Goal: Transaction & Acquisition: Purchase product/service

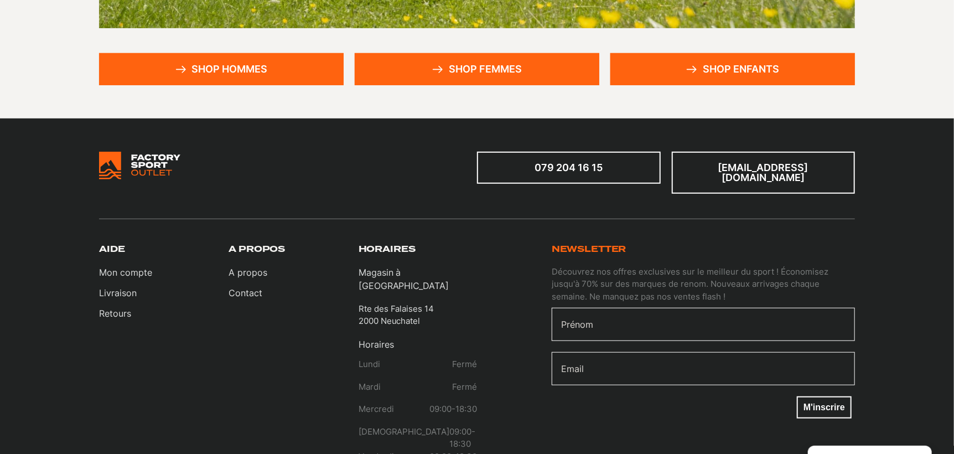
scroll to position [364, 0]
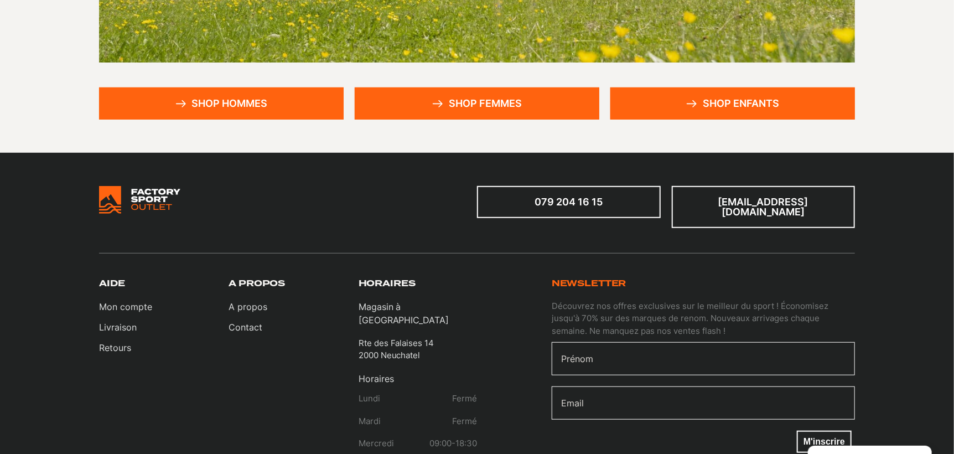
click at [293, 102] on link "Shop hommes" at bounding box center [221, 103] width 245 height 32
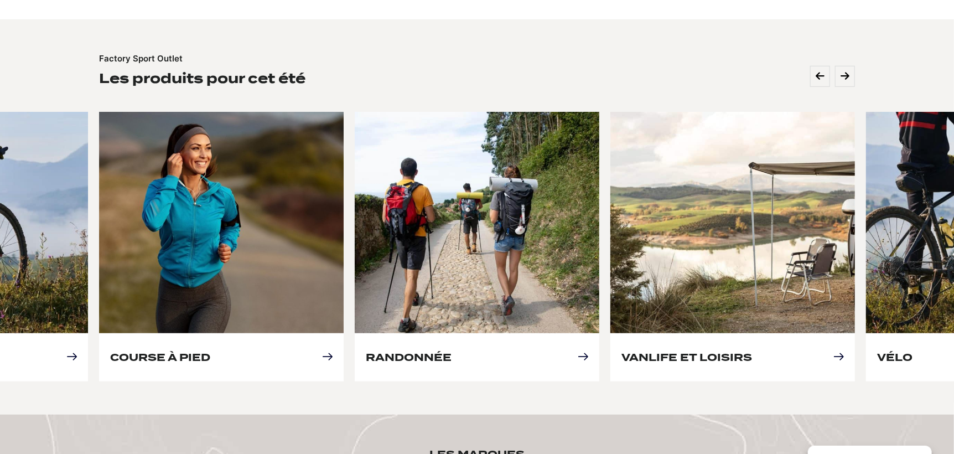
scroll to position [442, 0]
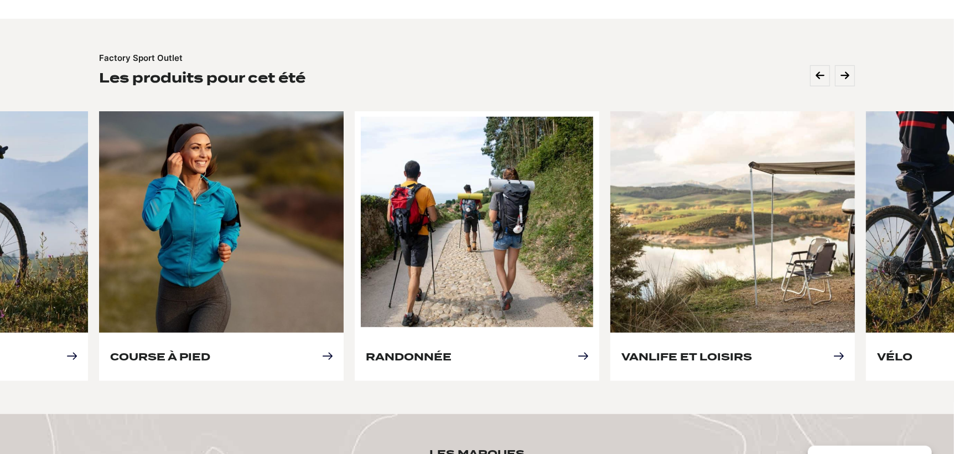
click at [452, 351] on link "Randonnée" at bounding box center [409, 357] width 86 height 12
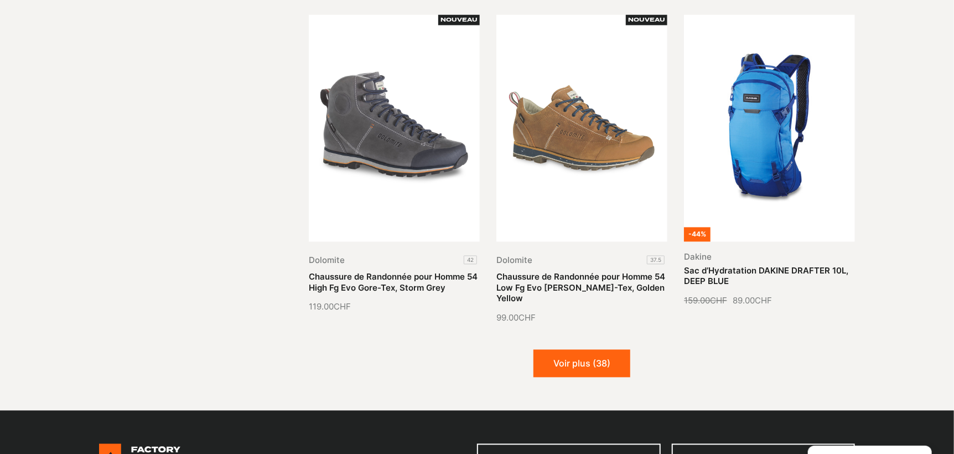
scroll to position [1383, 0]
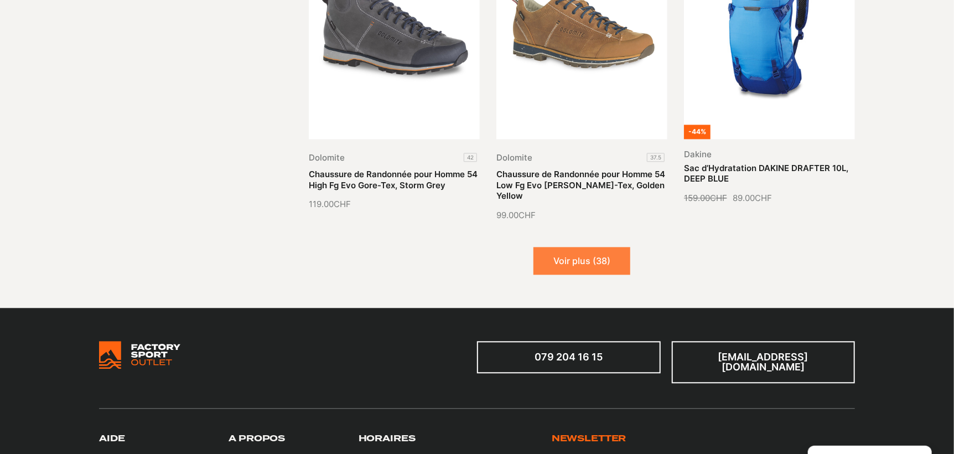
click at [573, 247] on button "Voir plus (38)" at bounding box center [581, 261] width 97 height 28
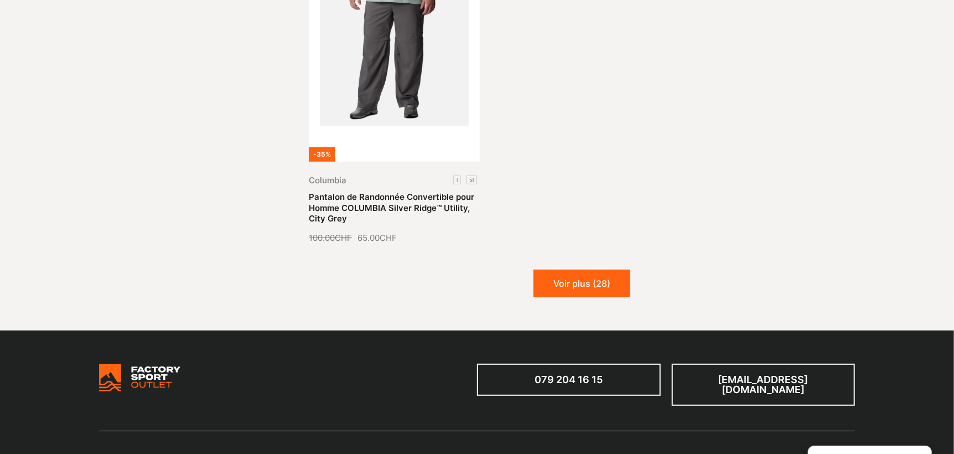
scroll to position [2656, 0]
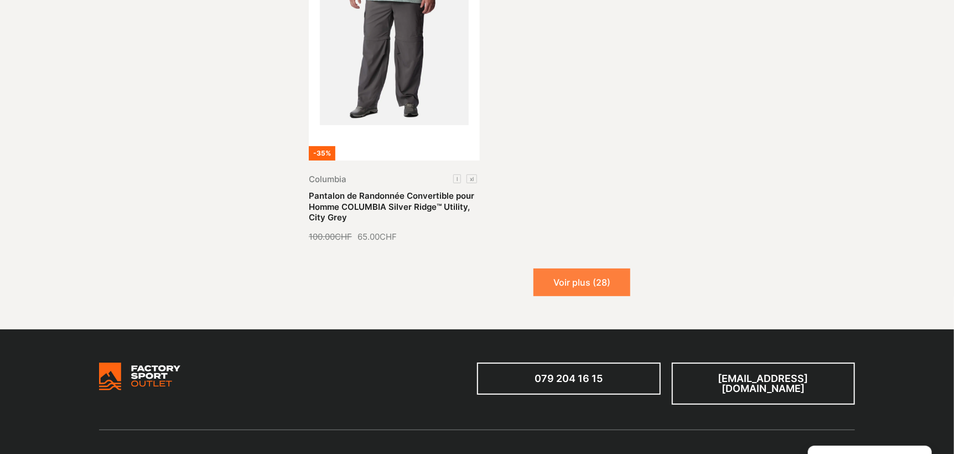
click at [568, 268] on button "Voir plus (28)" at bounding box center [581, 282] width 97 height 28
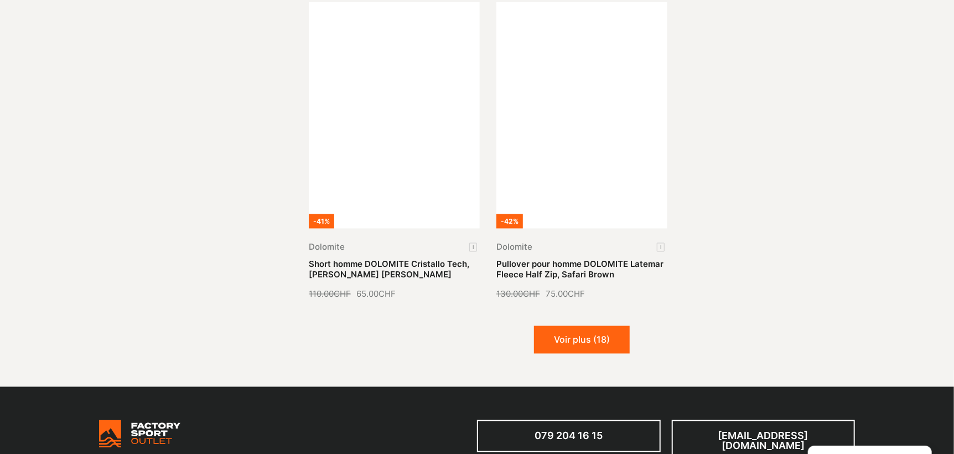
scroll to position [3596, 0]
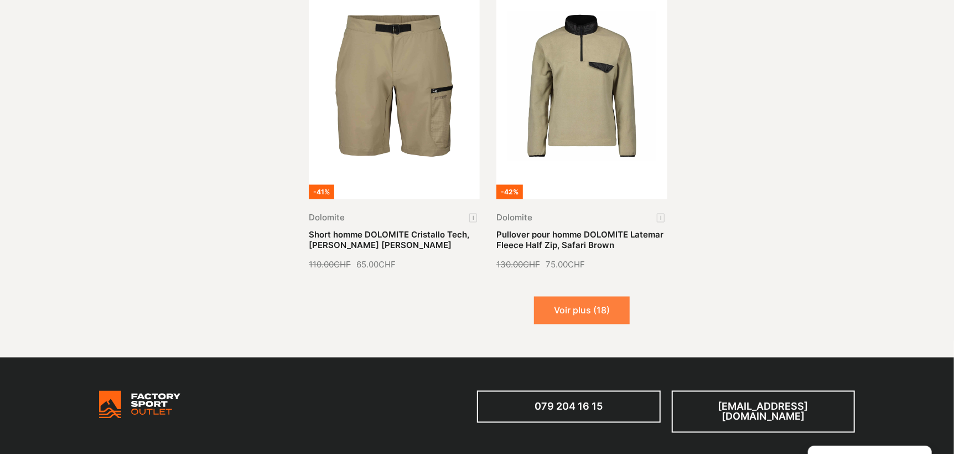
click at [578, 297] on button "Voir plus (18)" at bounding box center [582, 311] width 96 height 28
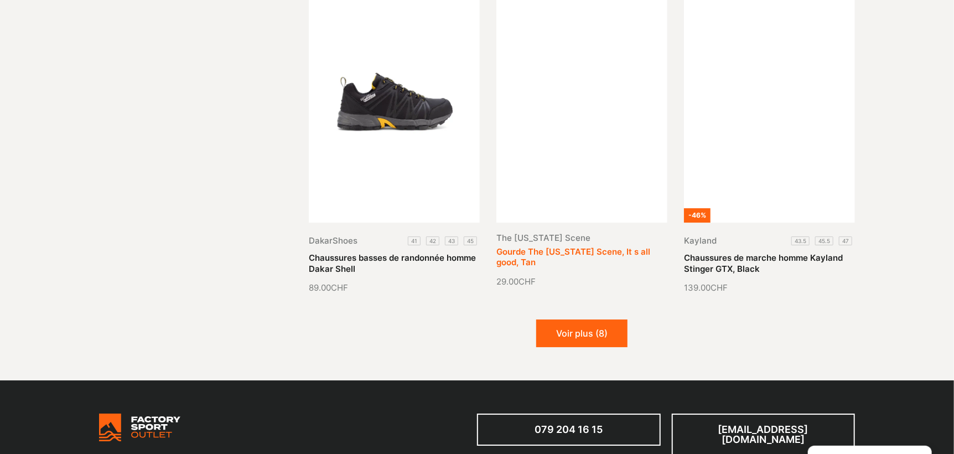
scroll to position [4537, 0]
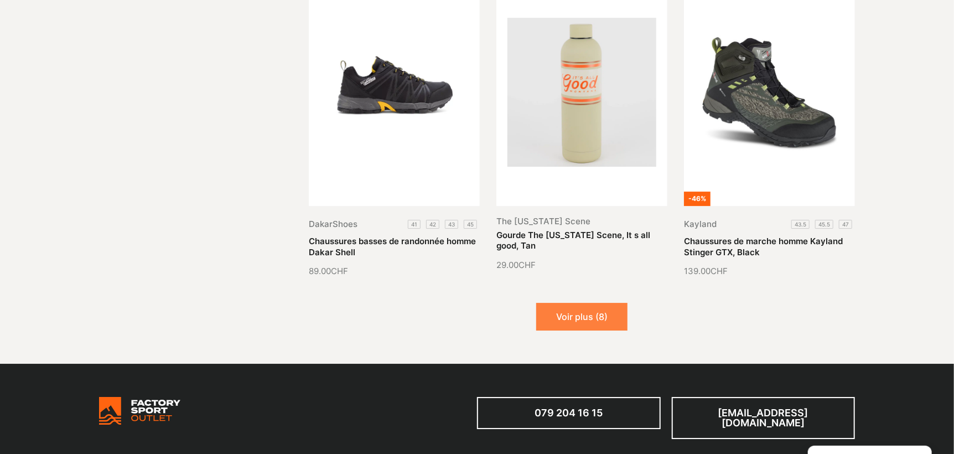
click at [589, 303] on button "Voir plus (8)" at bounding box center [581, 317] width 91 height 28
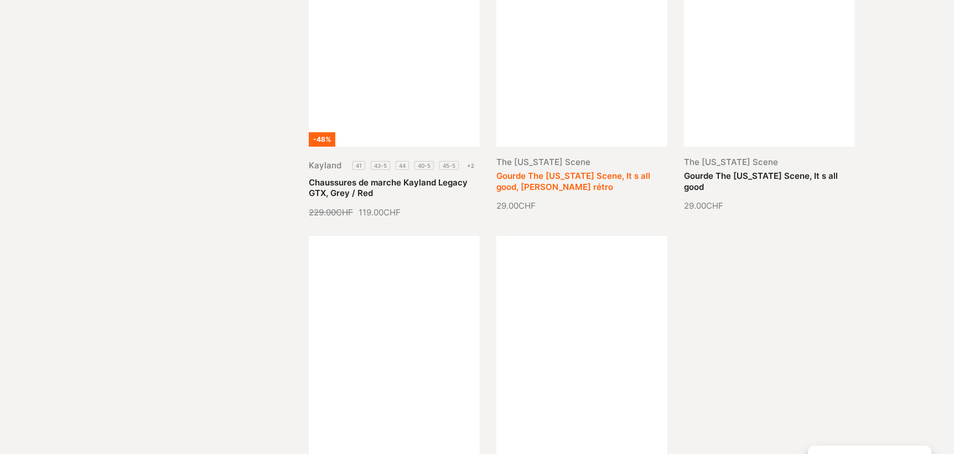
scroll to position [5312, 0]
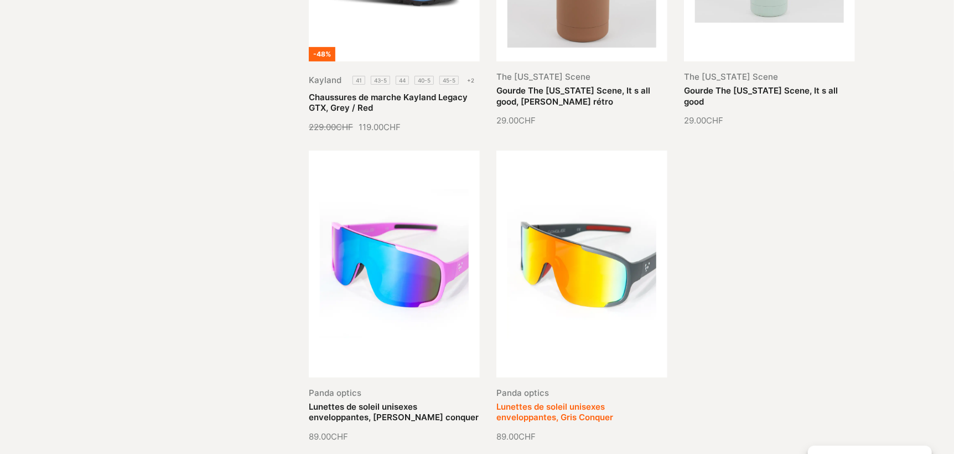
click at [578, 401] on link "Lunettes de soleil unisexes enveloppantes, Gris Conquer" at bounding box center [554, 412] width 117 height 22
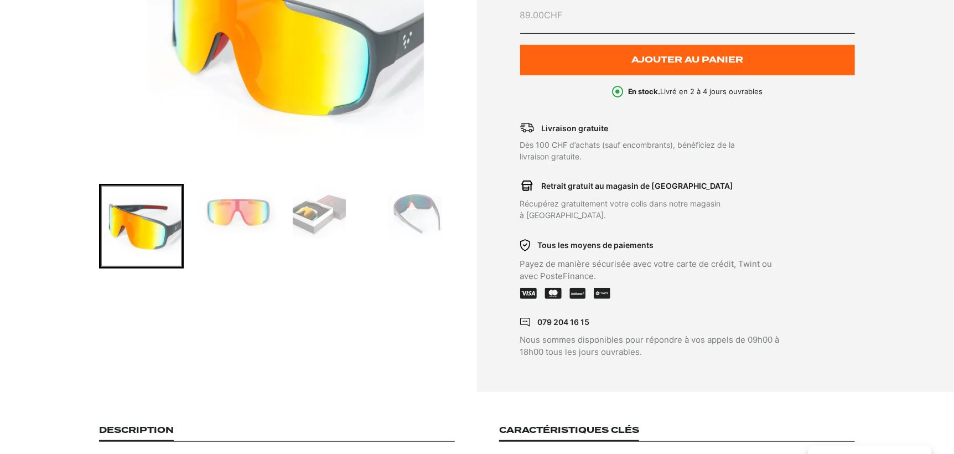
scroll to position [276, 0]
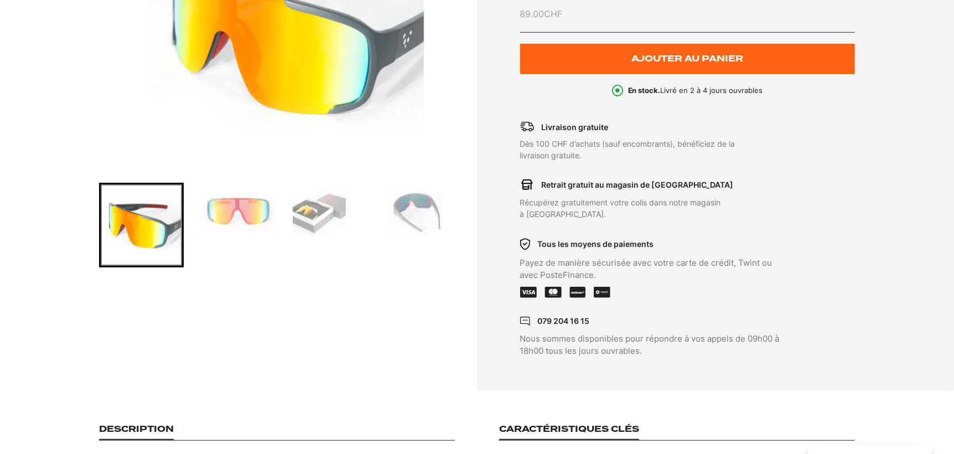
click at [225, 216] on img "Go to slide 2" at bounding box center [236, 211] width 81 height 54
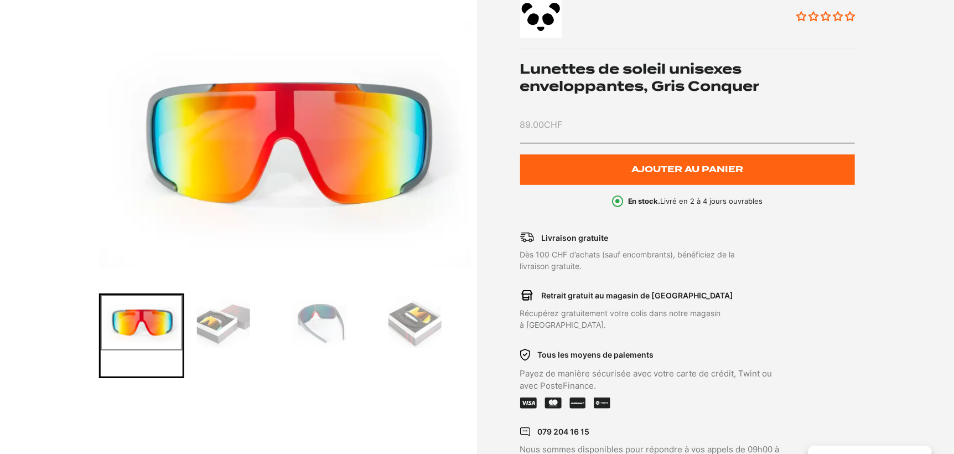
scroll to position [221, 0]
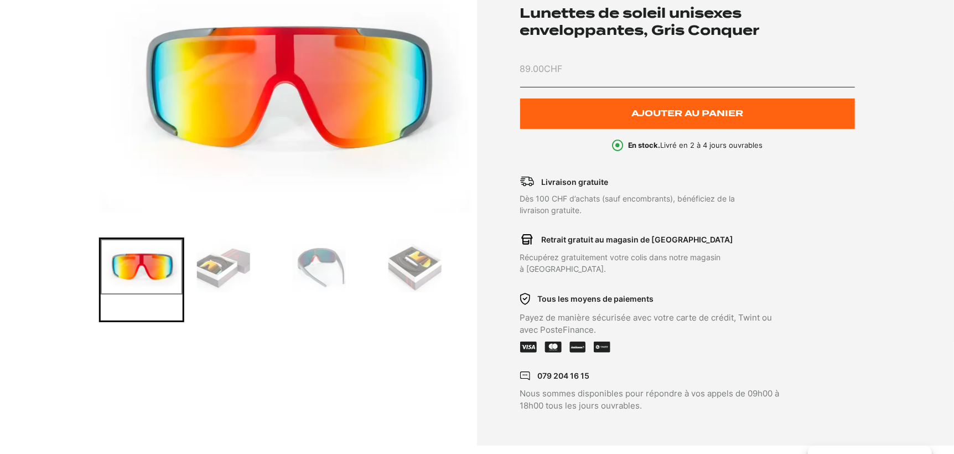
click at [323, 272] on img "Go to slide 4" at bounding box center [319, 265] width 53 height 53
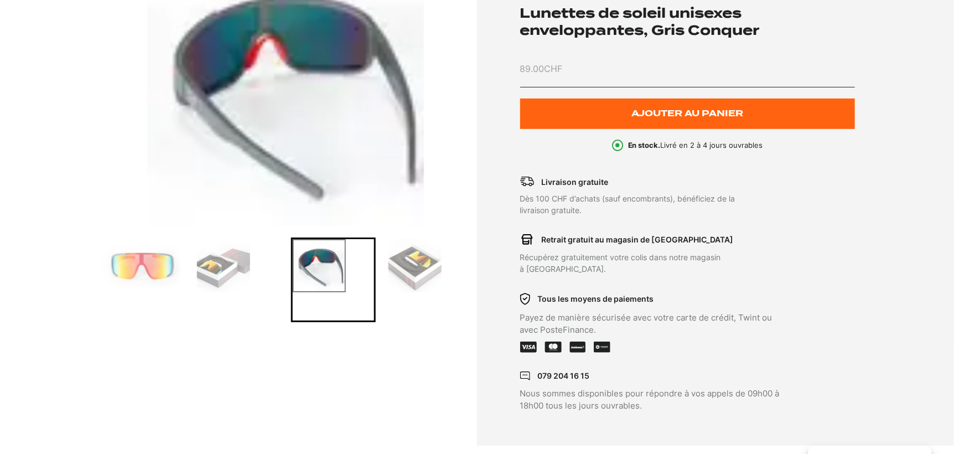
click at [414, 267] on img "Go to slide 5" at bounding box center [414, 265] width 53 height 53
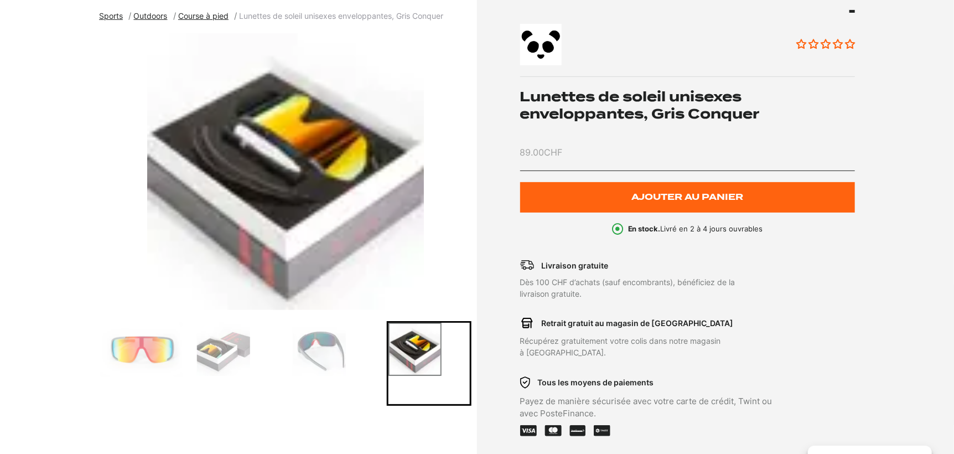
scroll to position [0, 0]
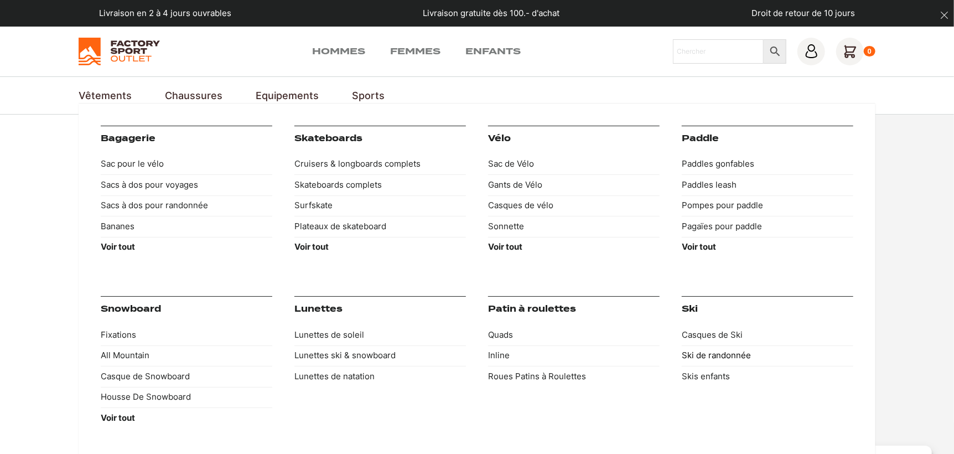
click at [735, 355] on link "Ski de randonnée" at bounding box center [768, 355] width 172 height 21
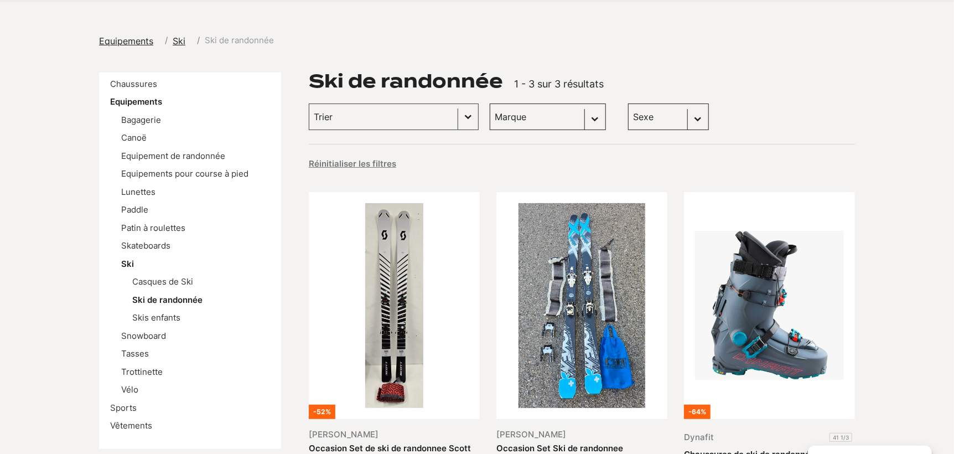
scroll to position [111, 0]
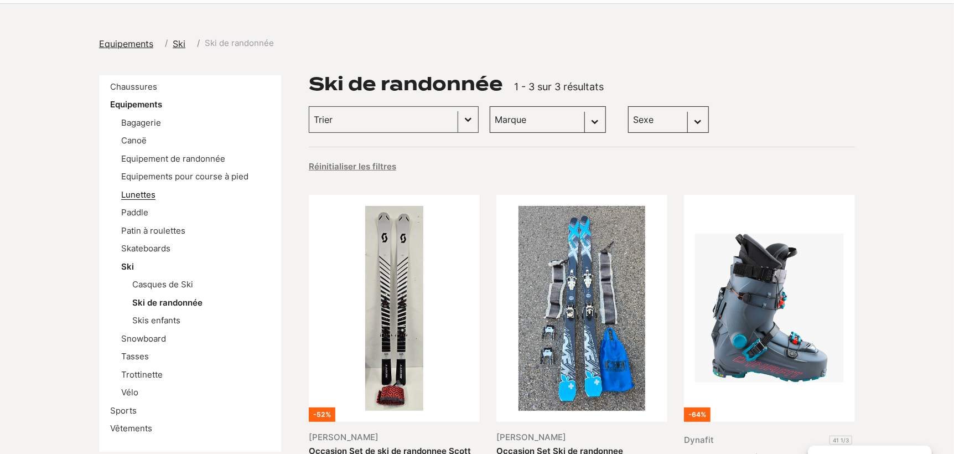
click at [134, 194] on link "Lunettes" at bounding box center [138, 194] width 34 height 11
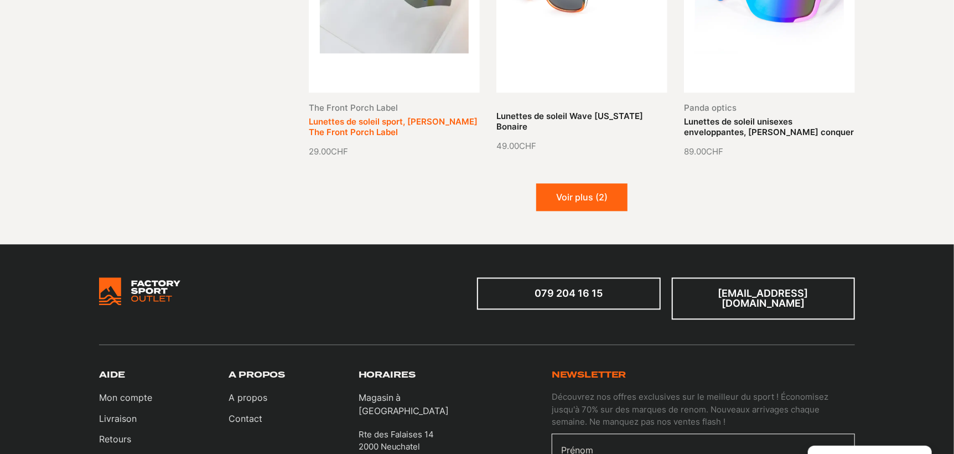
scroll to position [1273, 0]
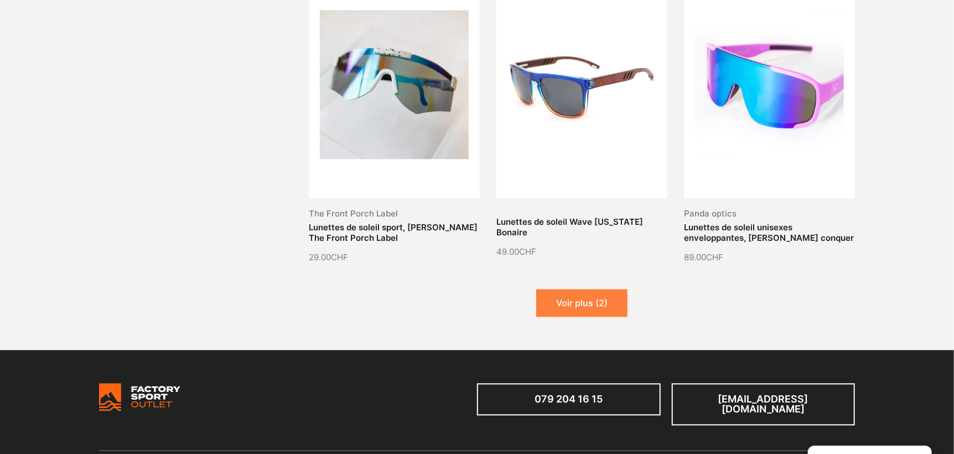
click at [568, 289] on button "Voir plus (2)" at bounding box center [581, 303] width 91 height 28
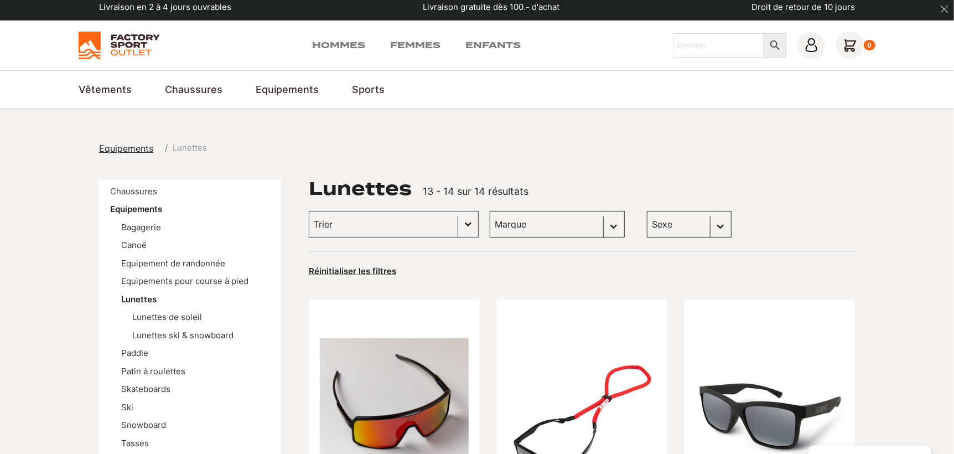
scroll to position [0, 0]
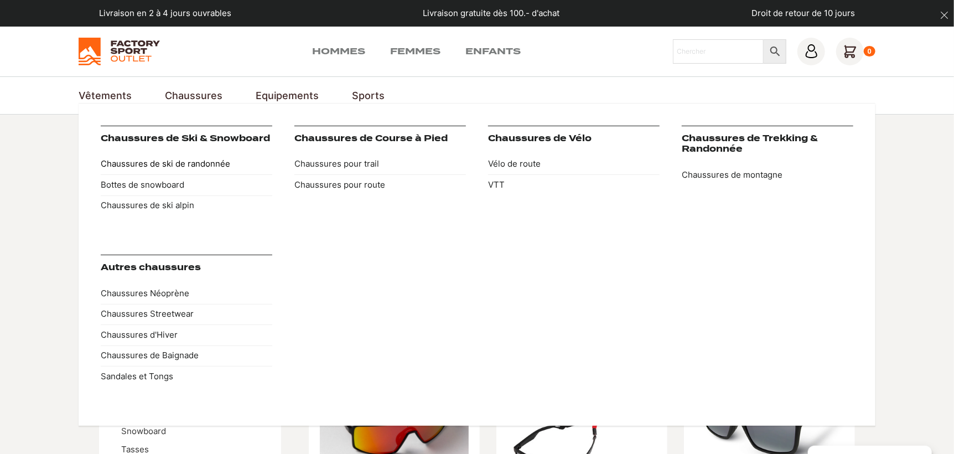
click at [157, 163] on link "Chaussures de ski de randonnée" at bounding box center [187, 164] width 172 height 21
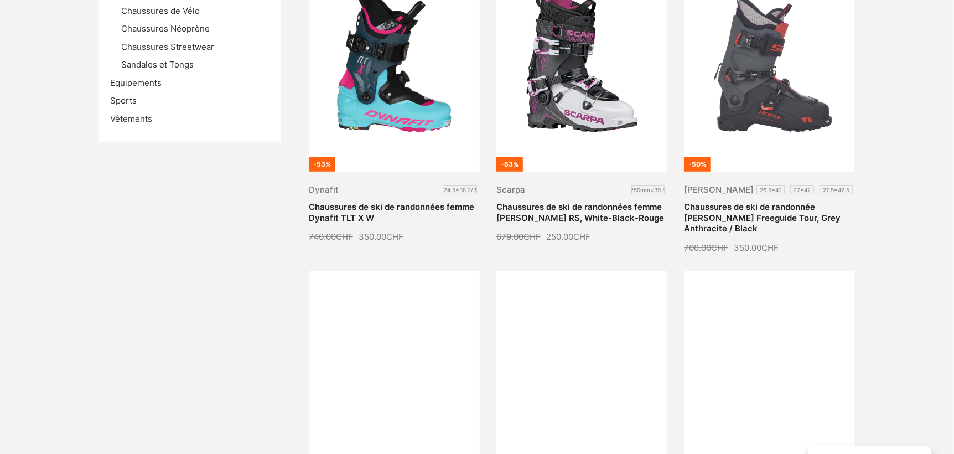
scroll to position [332, 0]
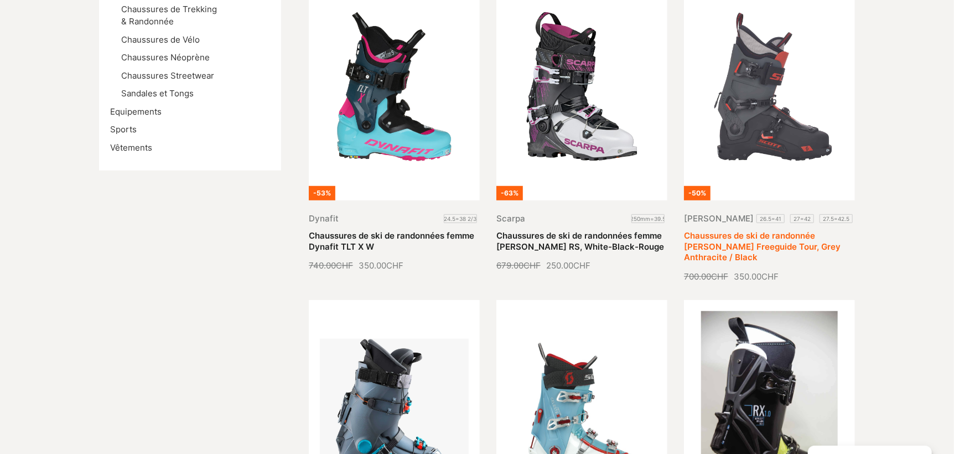
click at [772, 230] on link "Chaussures de ski de randonnée [PERSON_NAME] Freeguide Tour, Grey Anthracite / …" at bounding box center [762, 246] width 157 height 32
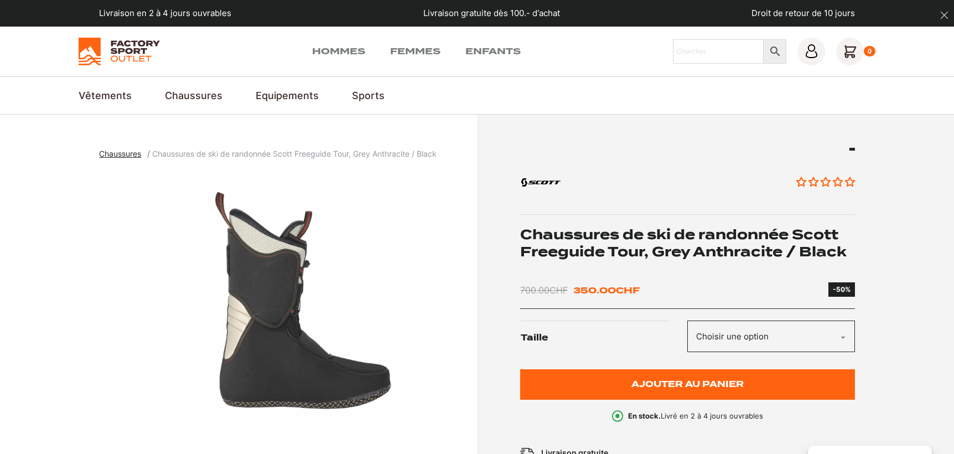
scroll to position [221, 0]
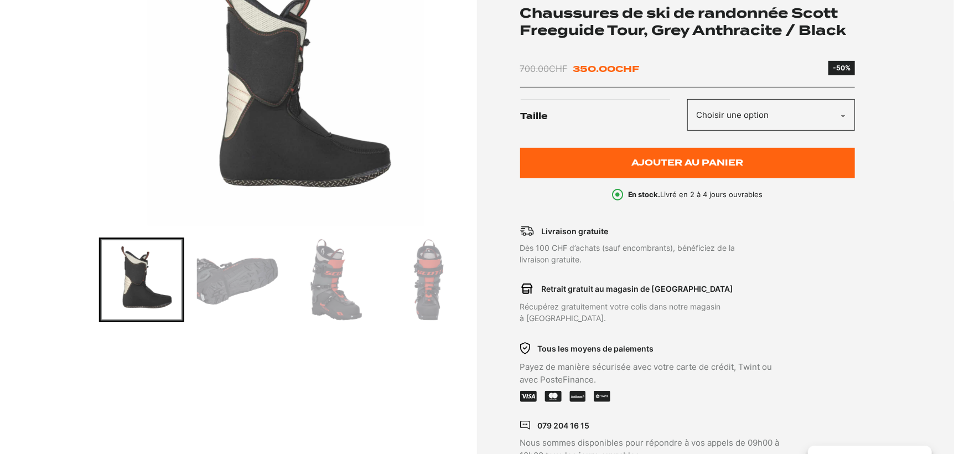
click at [266, 281] on img "Go to slide 3" at bounding box center [236, 279] width 81 height 81
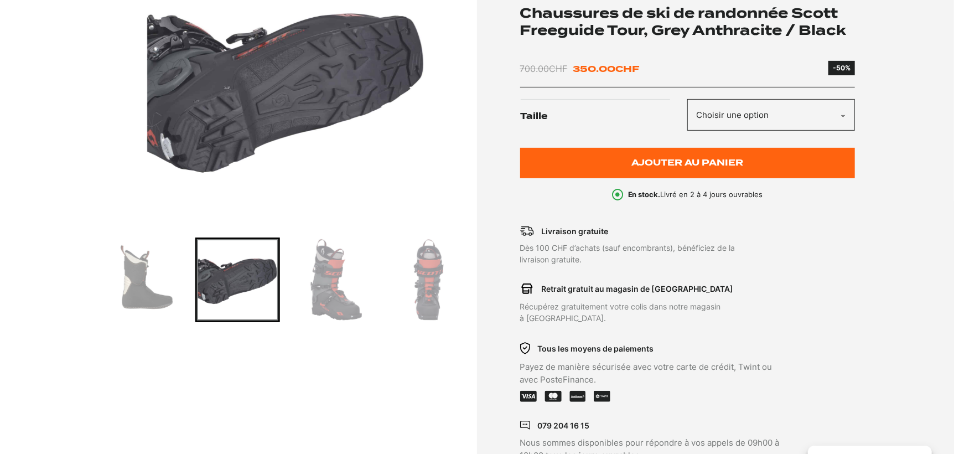
click at [326, 282] on img "Go to slide 4" at bounding box center [333, 279] width 81 height 81
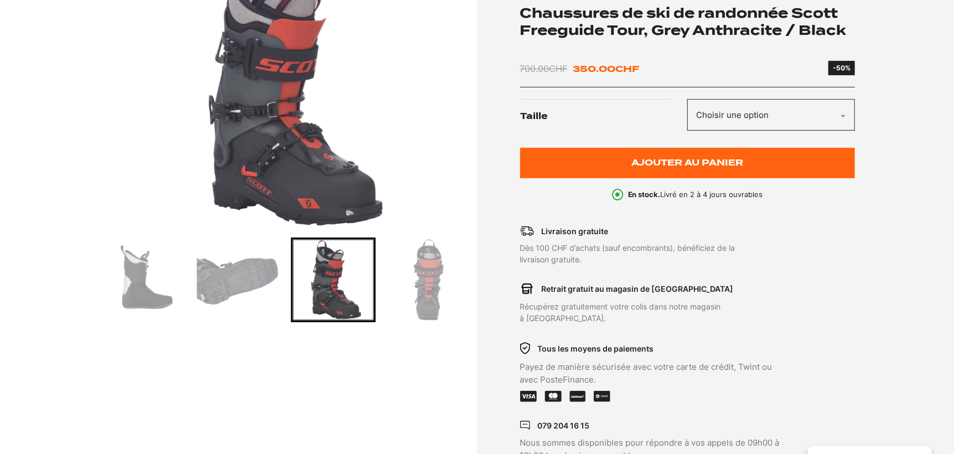
click at [430, 284] on img "Go to slide 5" at bounding box center [428, 279] width 81 height 81
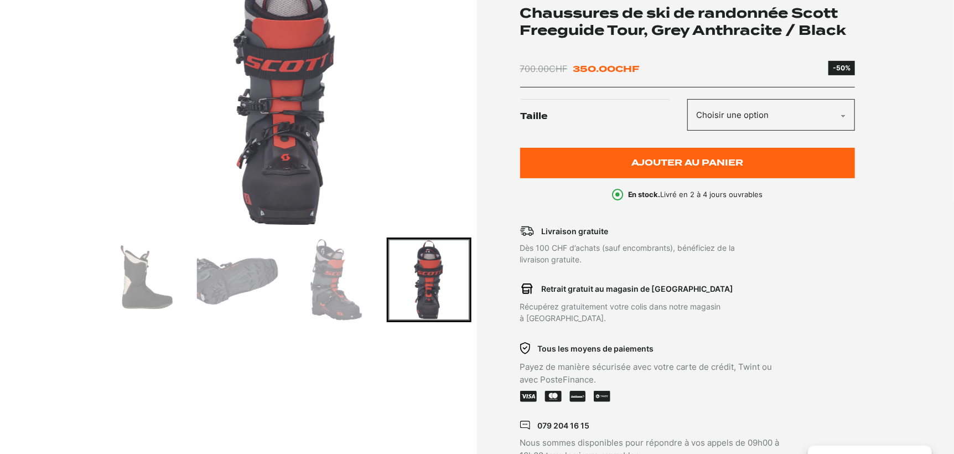
click at [768, 121] on select "Choisir une option 26.5=41 27=42 27.5=42.5 28=43 28.5=43.5 29=44" at bounding box center [771, 115] width 168 height 32
click at [687, 99] on select "Choisir une option 26.5=41 27=42 27.5=42.5 28=43 28.5=43.5 29=44" at bounding box center [771, 115] width 168 height 32
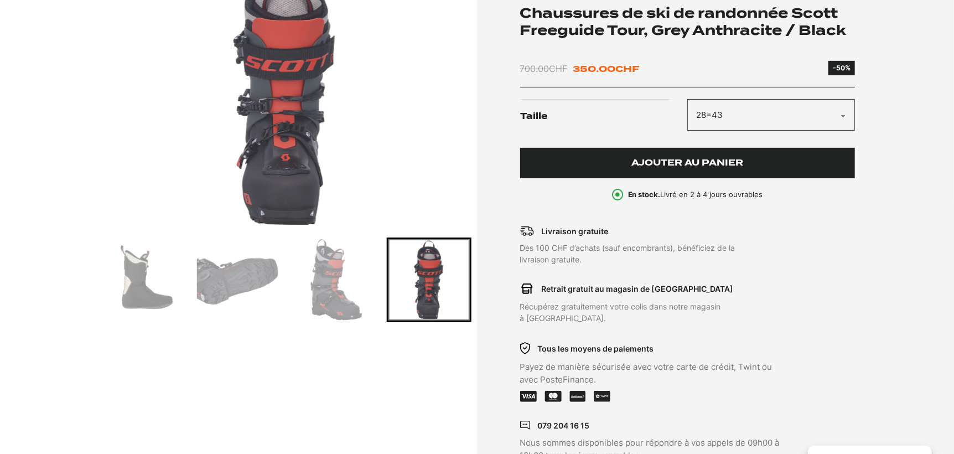
select select "28=43"
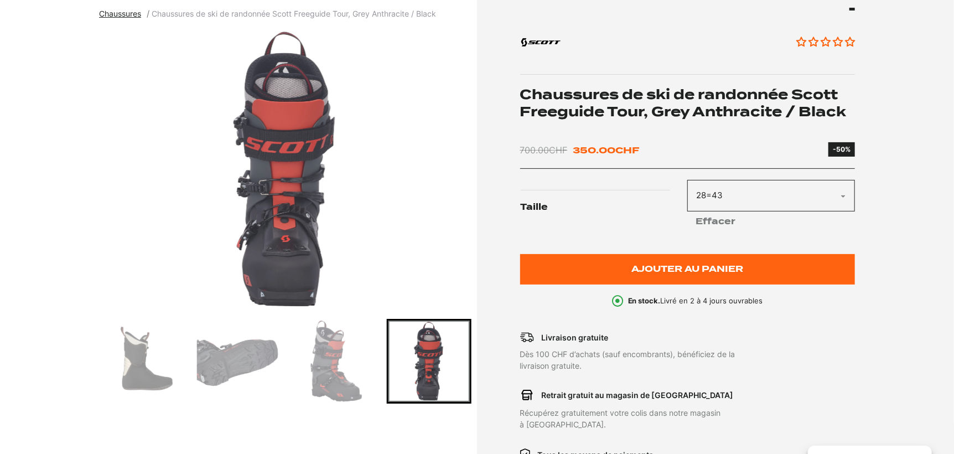
scroll to position [165, 0]
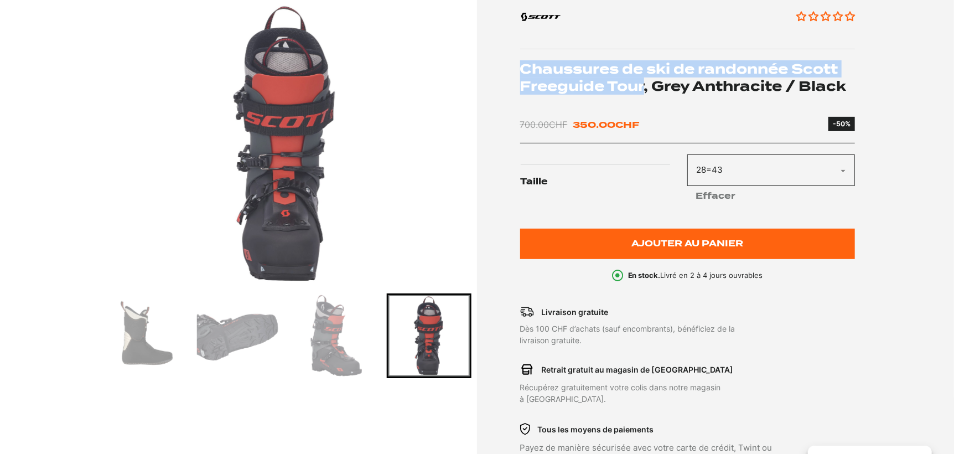
drag, startPoint x: 521, startPoint y: 68, endPoint x: 642, endPoint y: 86, distance: 122.6
click at [642, 86] on h1 "Chaussures de ski de randonnée Scott Freeguide Tour, Grey Anthracite / Black" at bounding box center [687, 77] width 335 height 34
copy h1 "Chaussures de ski de randonnée Scott Freeguide Tour"
